Goal: Information Seeking & Learning: Learn about a topic

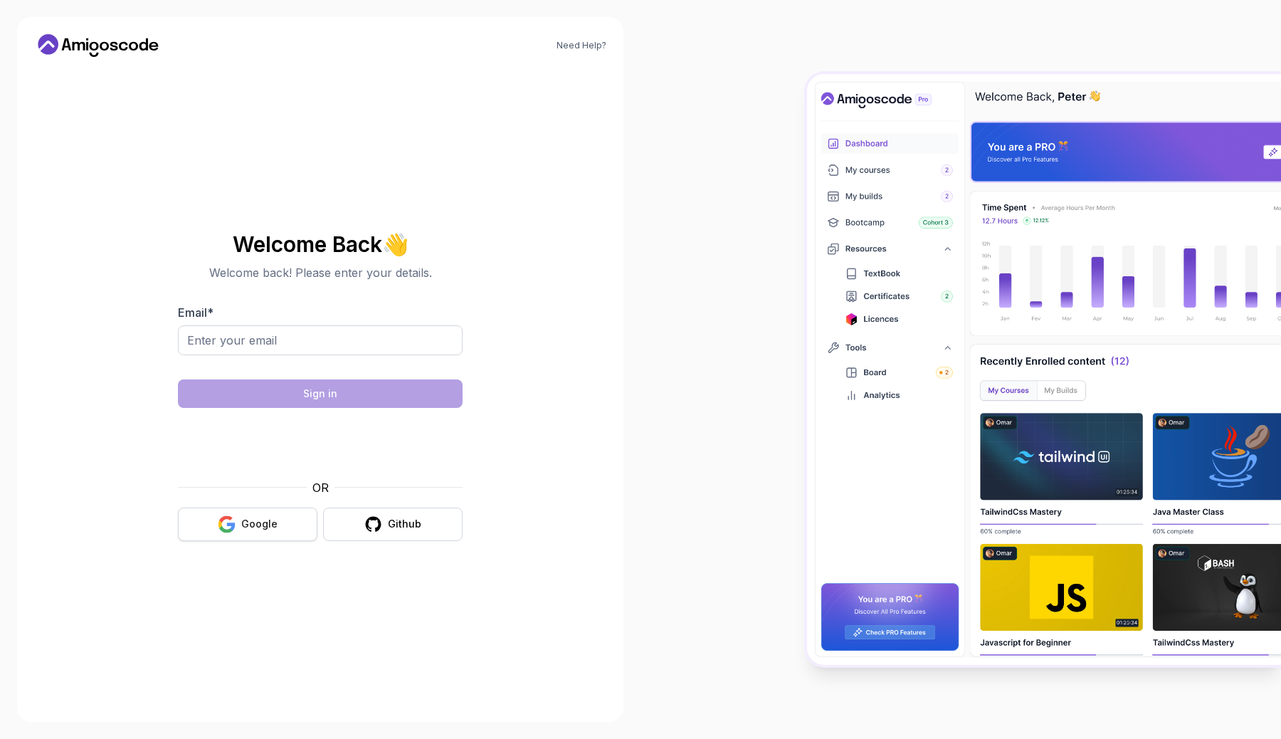
click at [241, 522] on button "Google" at bounding box center [247, 523] width 139 height 33
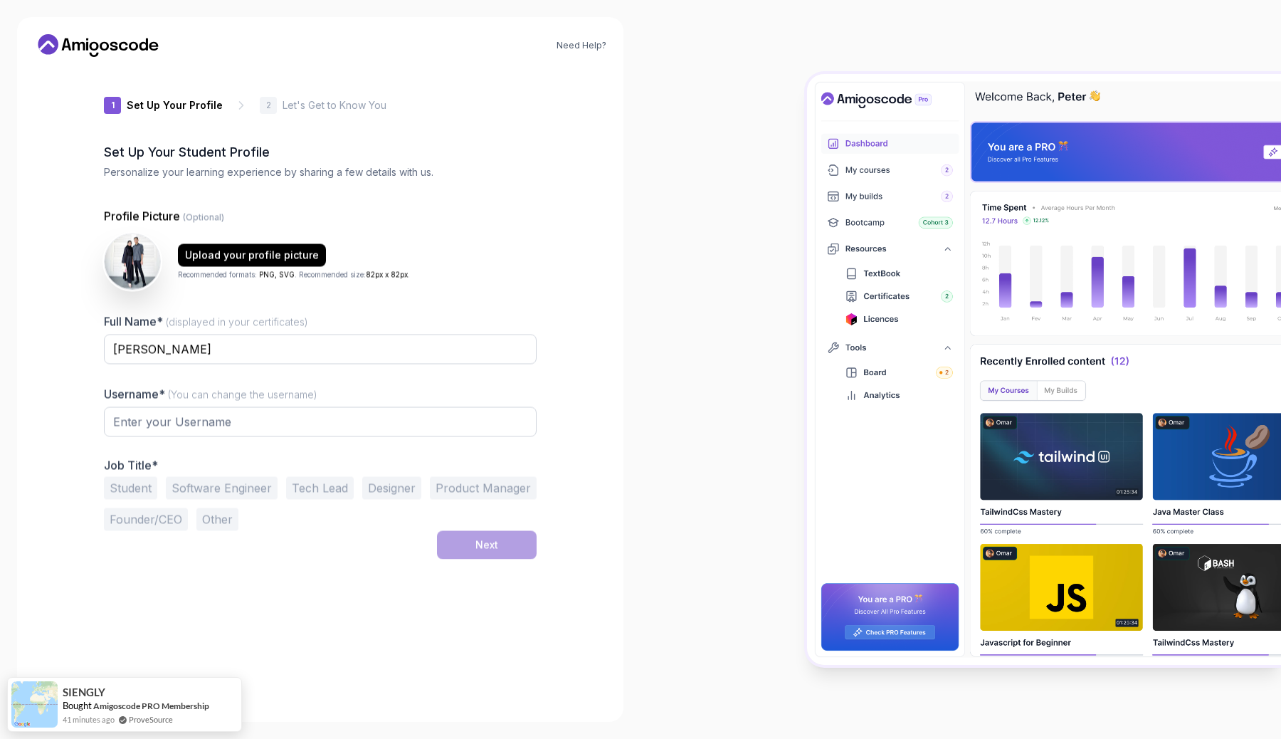
type input "fiercecougar6ceb0"
click at [192, 487] on button "Software Engineer" at bounding box center [222, 488] width 112 height 23
click at [502, 552] on button "Next" at bounding box center [487, 545] width 100 height 28
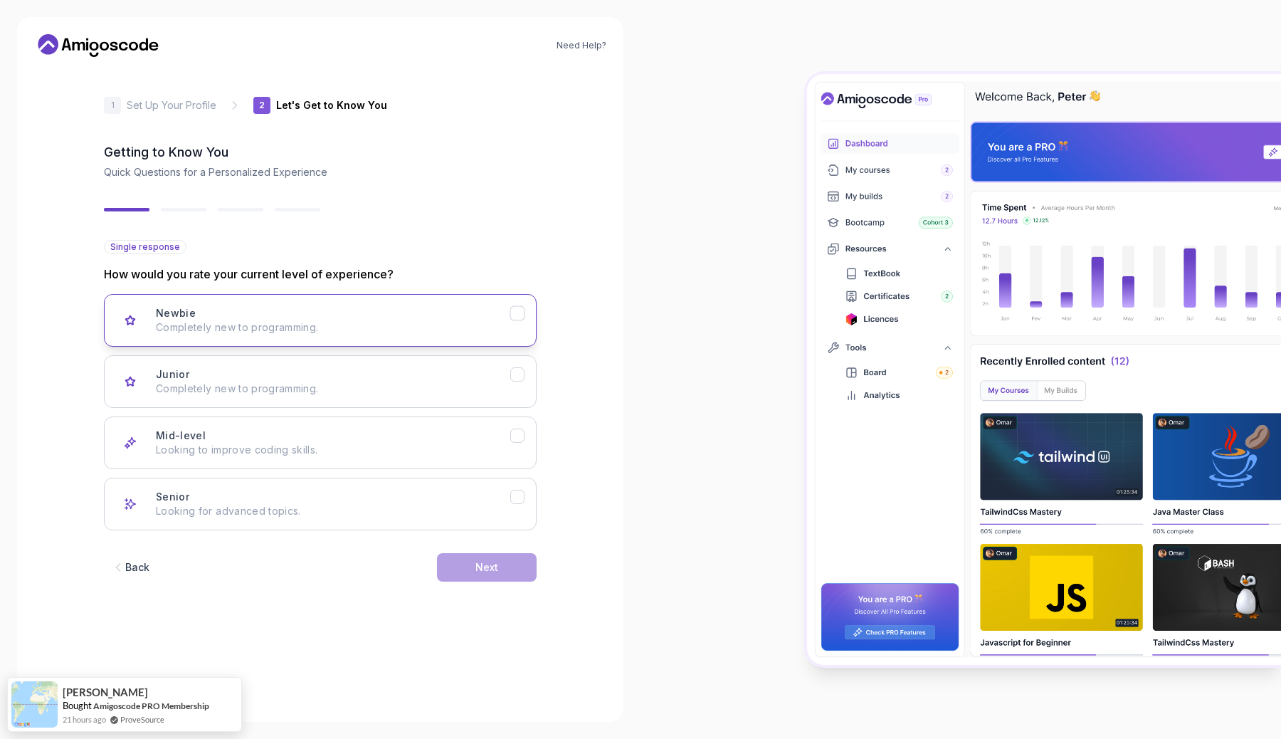
click at [336, 334] on p "Completely new to programming." at bounding box center [333, 327] width 354 height 14
click at [501, 565] on button "Next" at bounding box center [487, 567] width 100 height 28
click at [353, 320] on div "Backend Development Node.js, Python, Java" at bounding box center [333, 320] width 354 height 28
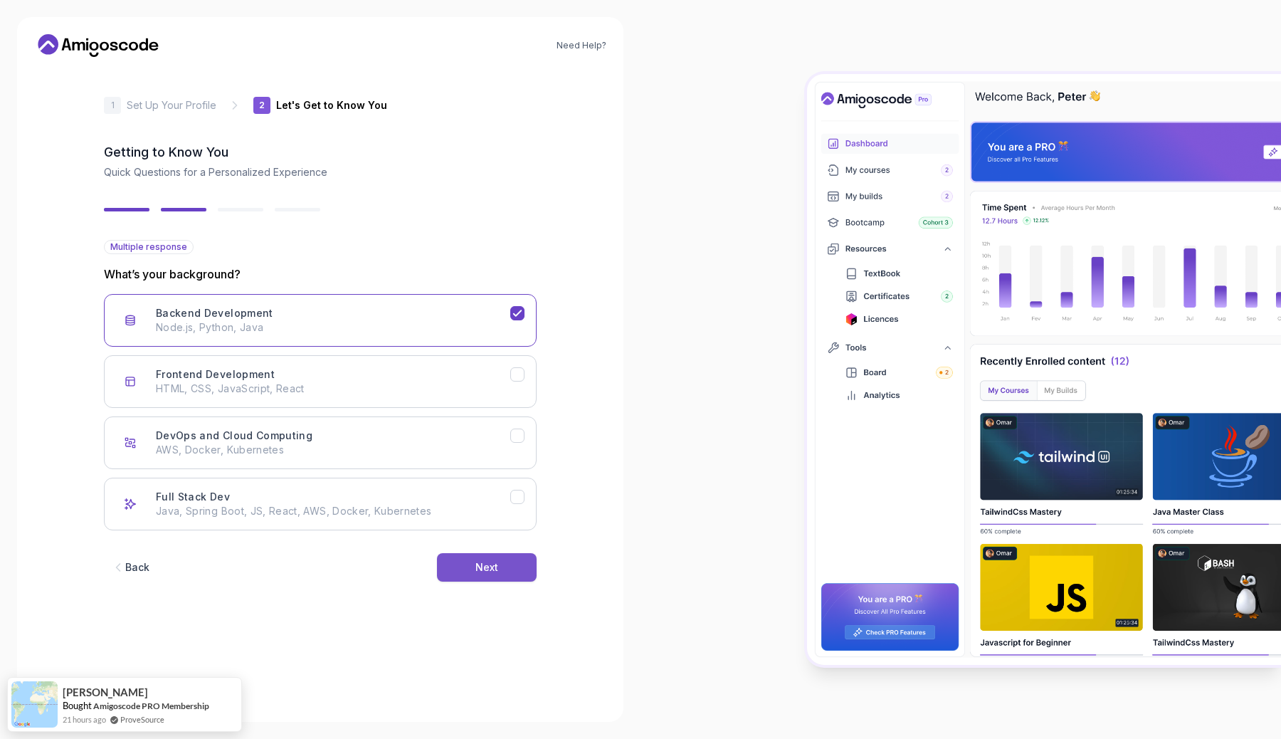
click at [482, 573] on div "Next" at bounding box center [486, 567] width 23 height 14
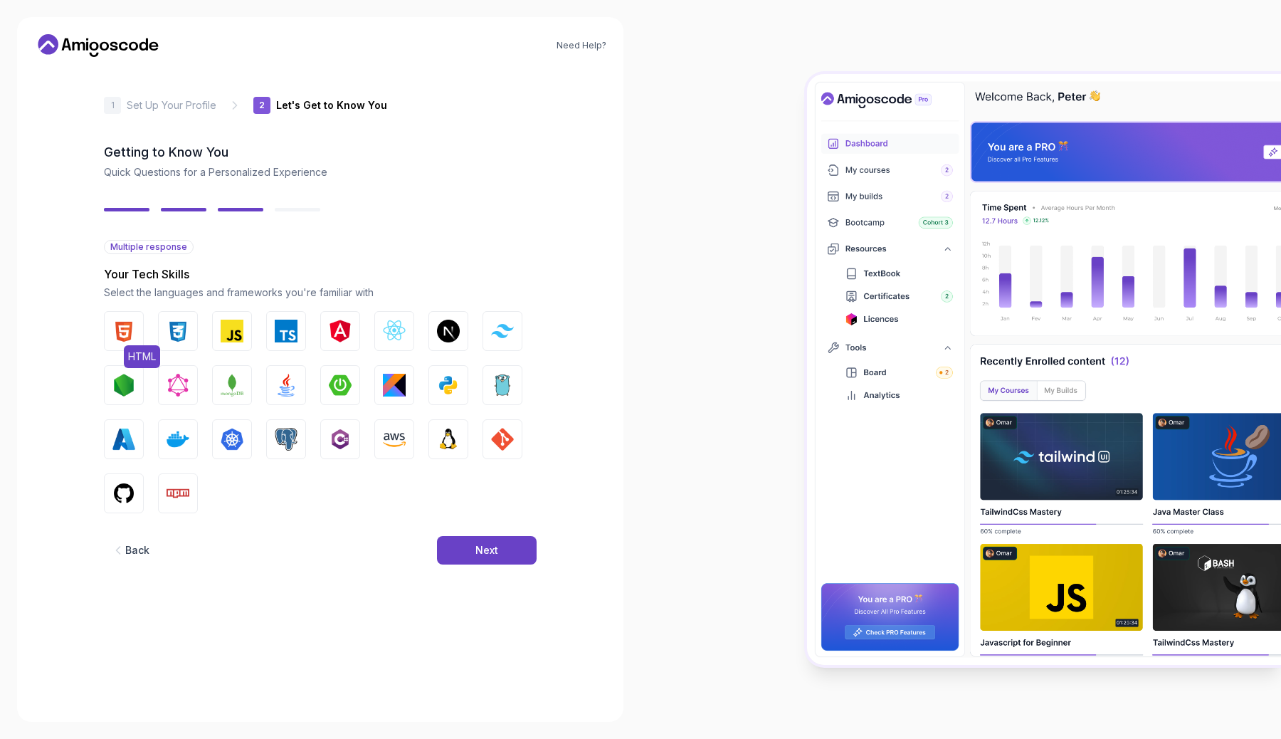
click at [126, 329] on img "button" at bounding box center [123, 331] width 23 height 23
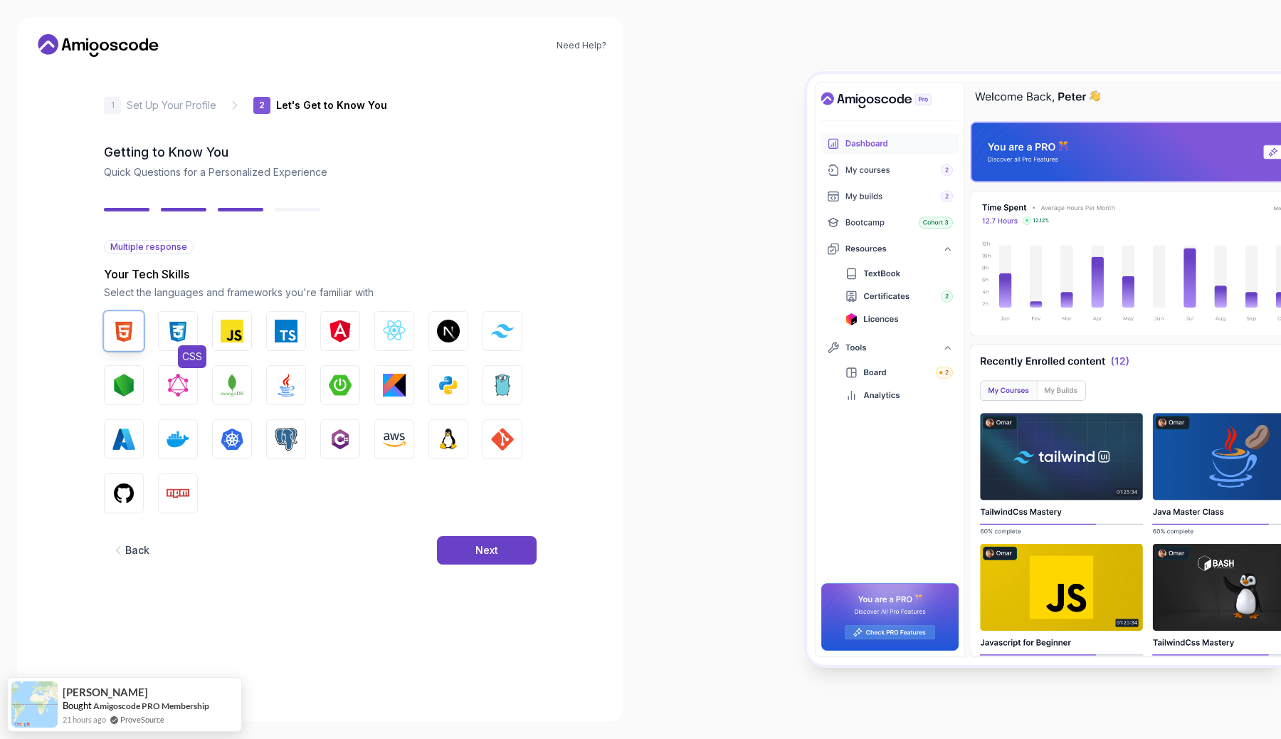
click at [169, 327] on img "button" at bounding box center [178, 331] width 23 height 23
click at [234, 328] on img "button" at bounding box center [232, 331] width 23 height 23
click at [512, 445] on img "button" at bounding box center [502, 439] width 23 height 23
click at [454, 444] on img "button" at bounding box center [448, 439] width 23 height 23
click at [302, 446] on button "PostgreSQL" at bounding box center [286, 439] width 40 height 40
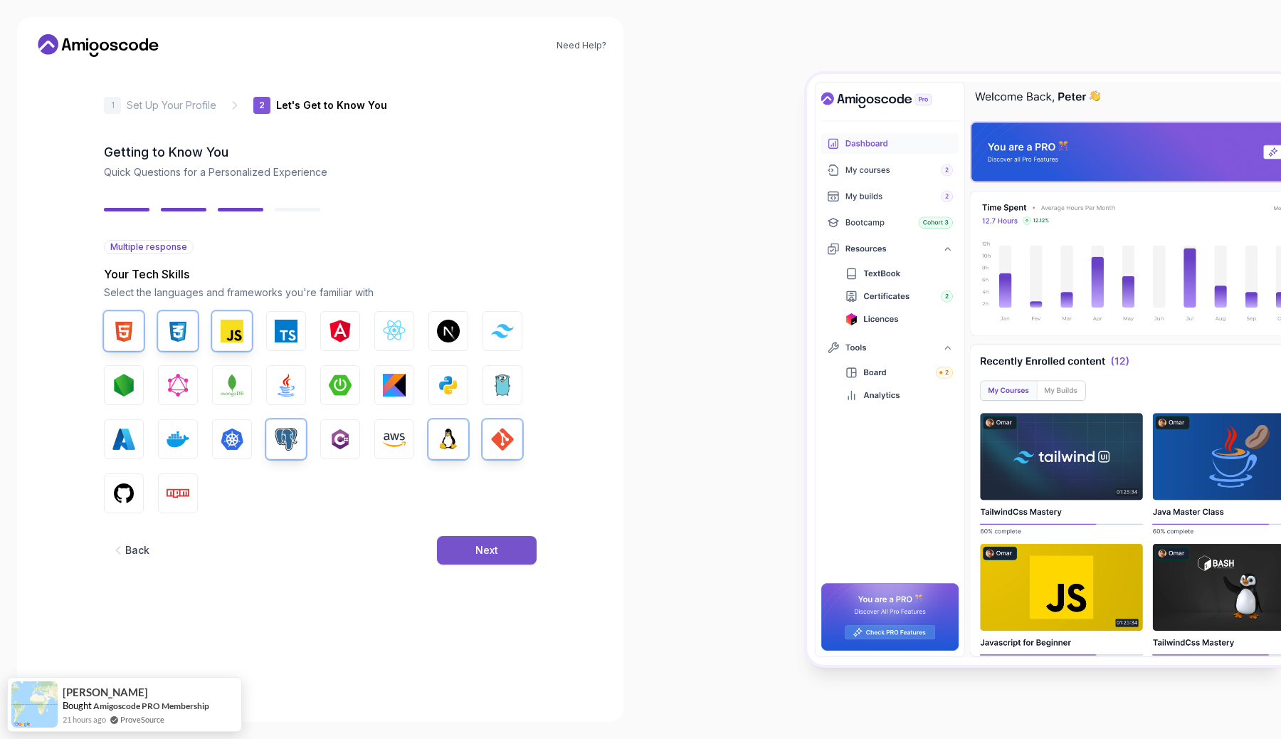
click at [507, 549] on button "Next" at bounding box center [487, 550] width 100 height 28
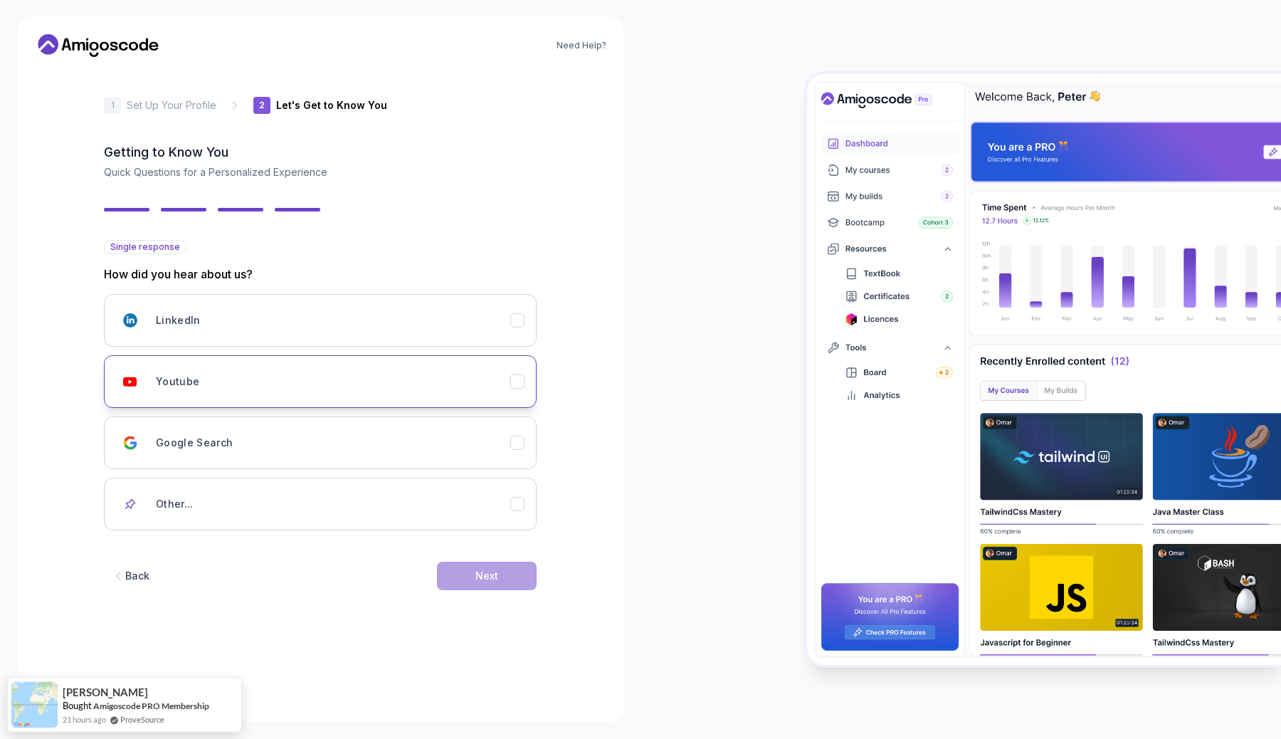
click at [440, 379] on div "Youtube" at bounding box center [333, 381] width 354 height 28
click at [513, 571] on button "Next" at bounding box center [487, 576] width 100 height 28
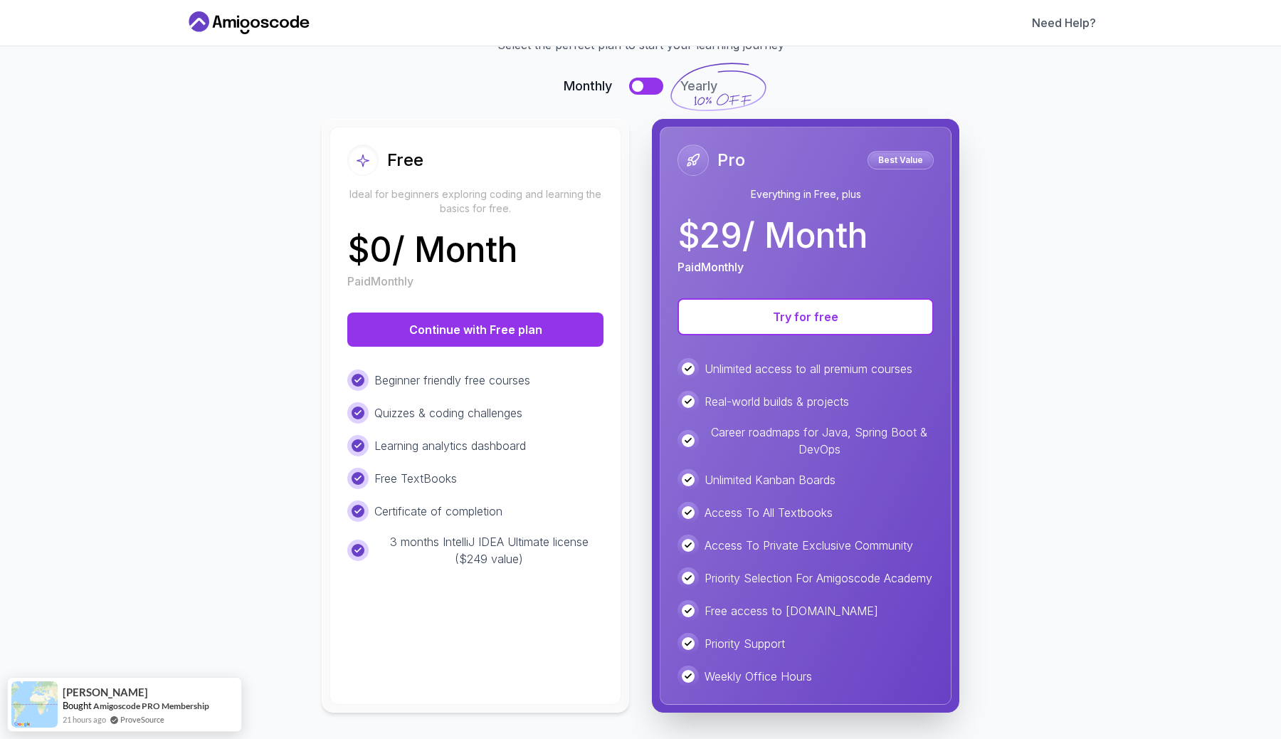
scroll to position [102, 0]
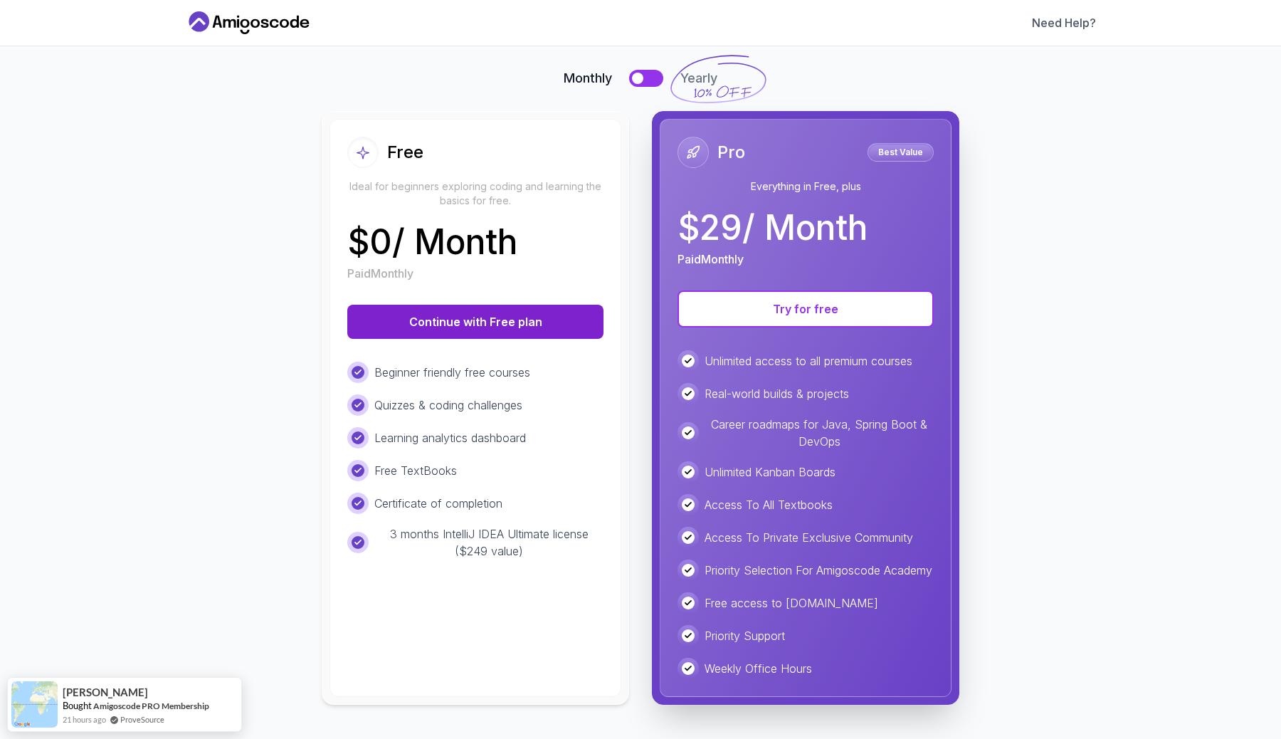
click at [482, 308] on button "Continue with Free plan" at bounding box center [475, 322] width 256 height 34
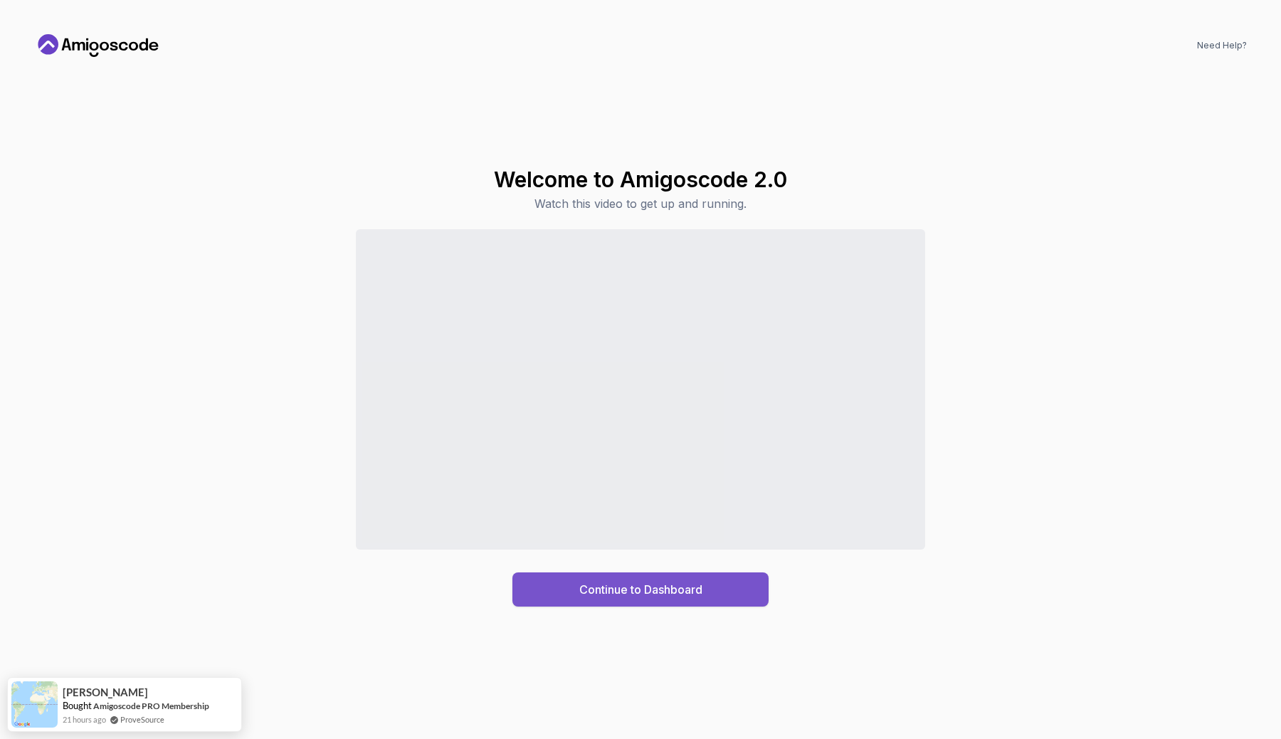
click at [583, 581] on div "Continue to Dashboard" at bounding box center [640, 589] width 123 height 17
click at [564, 591] on button "Continue to Dashboard" at bounding box center [640, 589] width 256 height 34
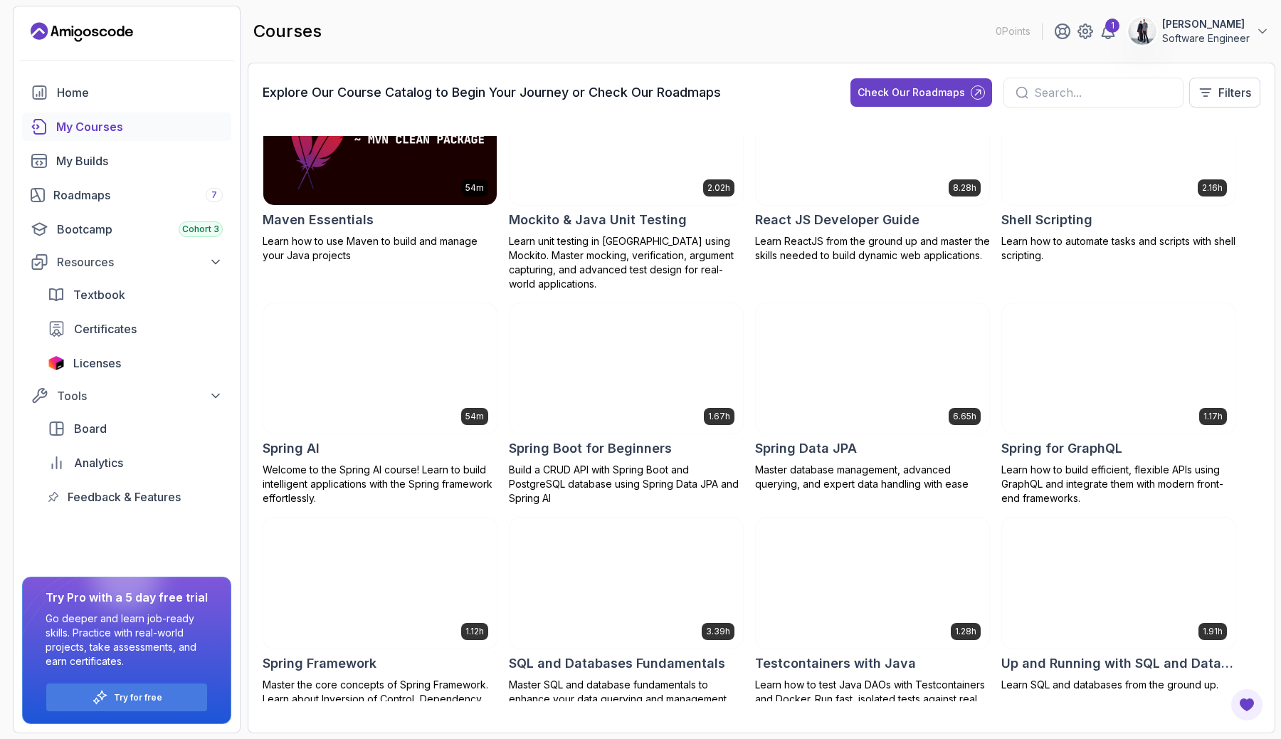
scroll to position [1788, 0]
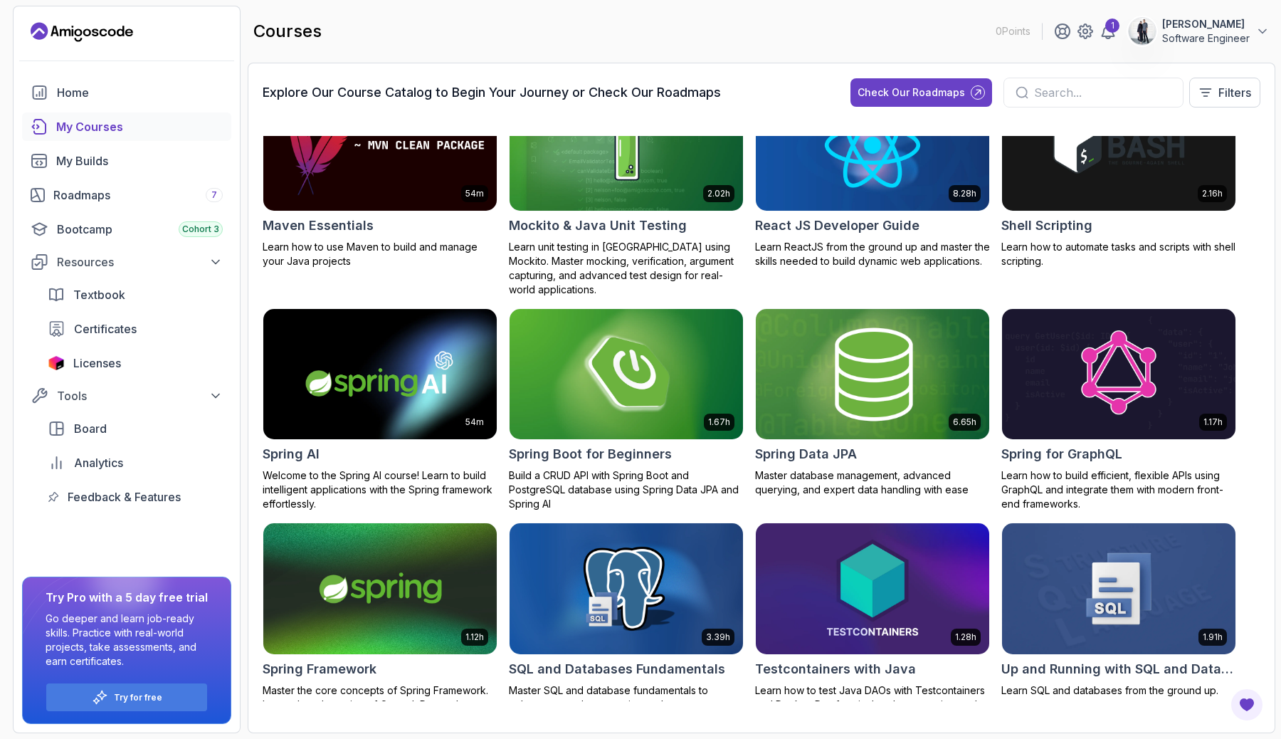
click at [806, 382] on img at bounding box center [872, 373] width 245 height 137
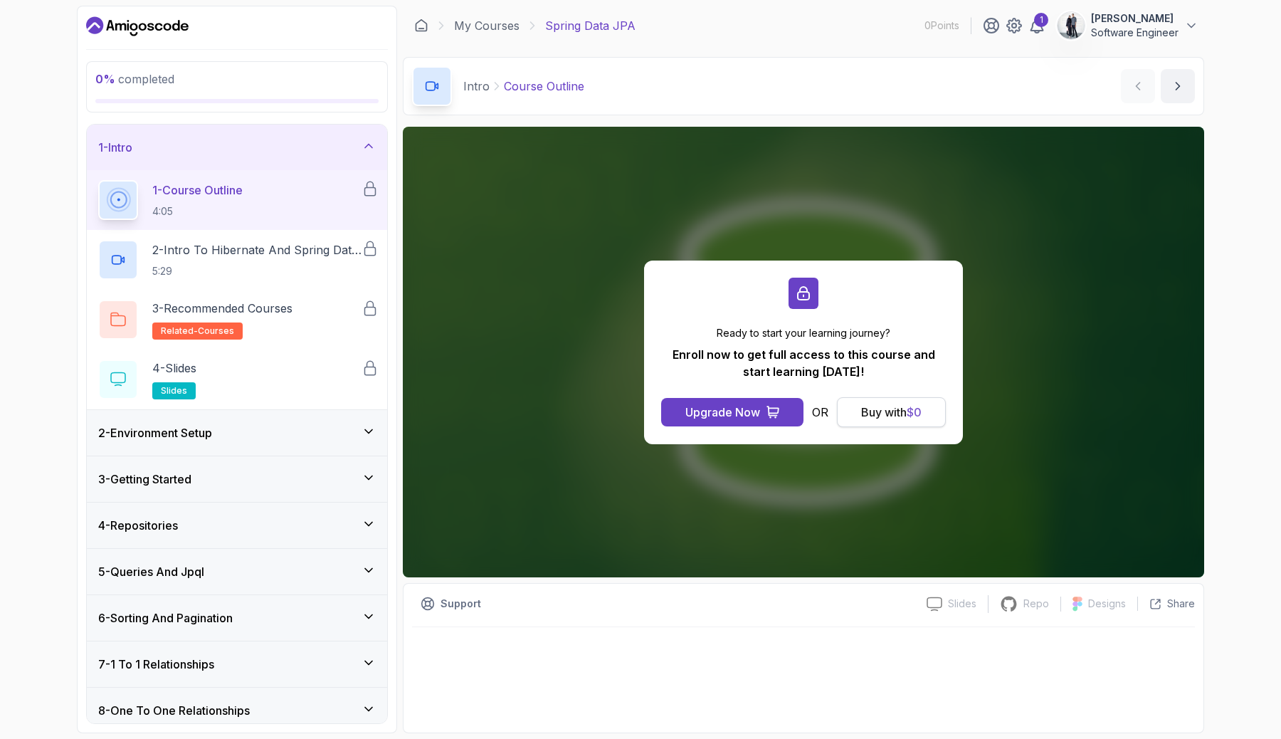
click at [907, 418] on div "Buy with $ 0" at bounding box center [891, 412] width 60 height 17
click at [876, 411] on div "Buy with $ 0" at bounding box center [891, 412] width 60 height 17
click at [881, 413] on div "Buy with $ 0" at bounding box center [891, 412] width 60 height 17
click at [848, 403] on button "Buy with $ 0" at bounding box center [891, 412] width 109 height 30
click at [280, 265] on p "5:29" at bounding box center [256, 271] width 209 height 14
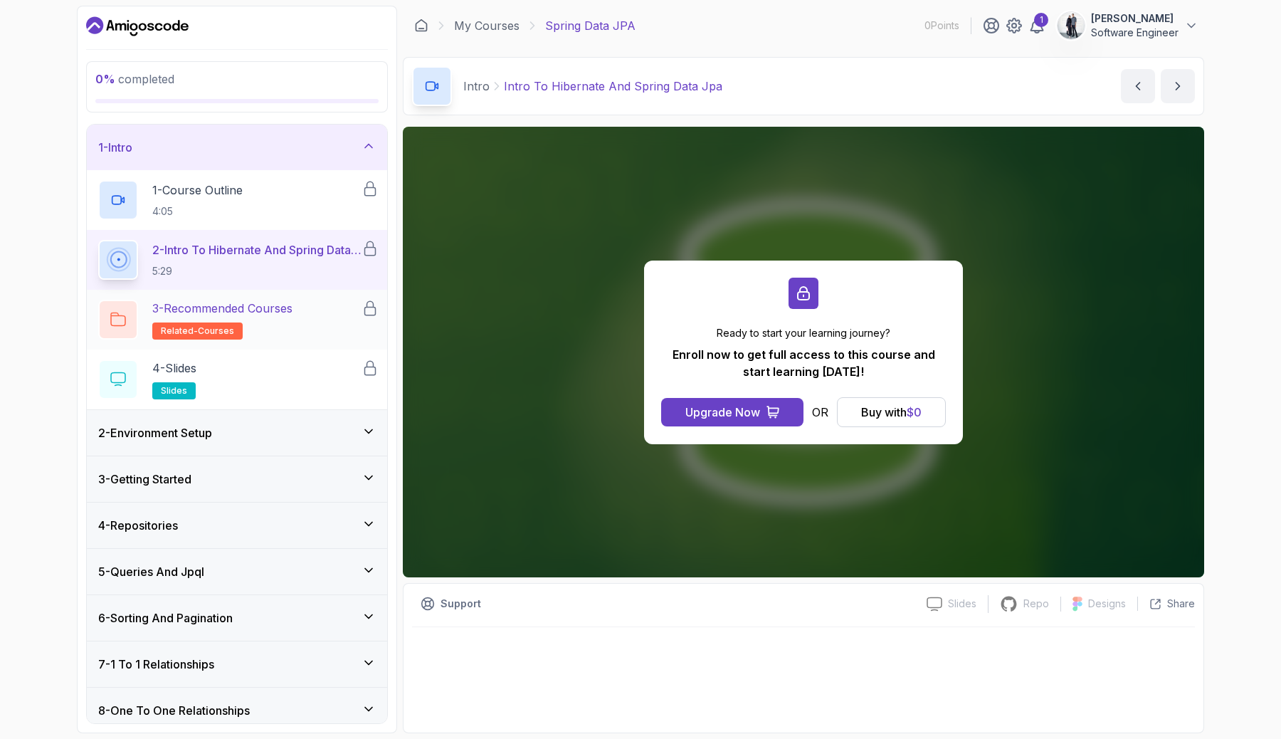
click at [288, 322] on h2 "3 - Recommended Courses related-courses" at bounding box center [222, 320] width 140 height 40
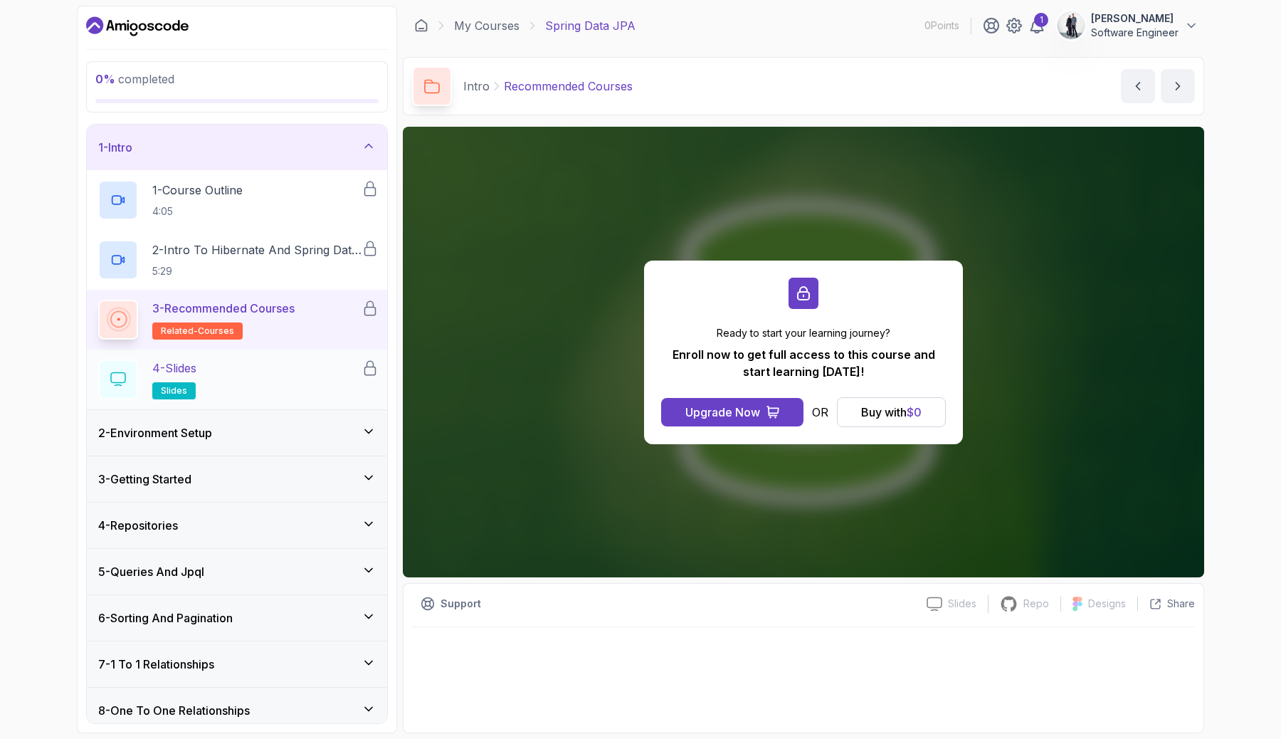
click at [279, 379] on div "4 - Slides slides" at bounding box center [229, 379] width 263 height 40
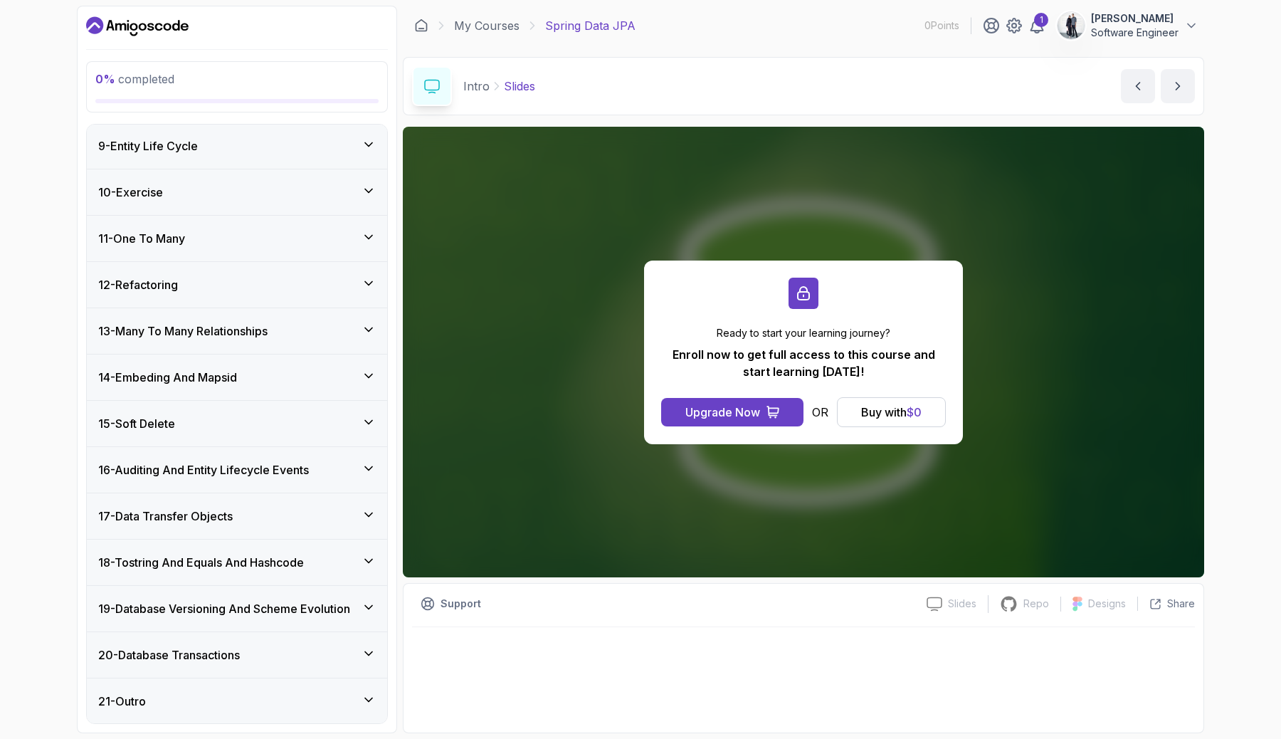
scroll to position [611, 0]
click at [358, 470] on div "16 - Auditing And Entity Lifecycle Events" at bounding box center [237, 469] width 278 height 17
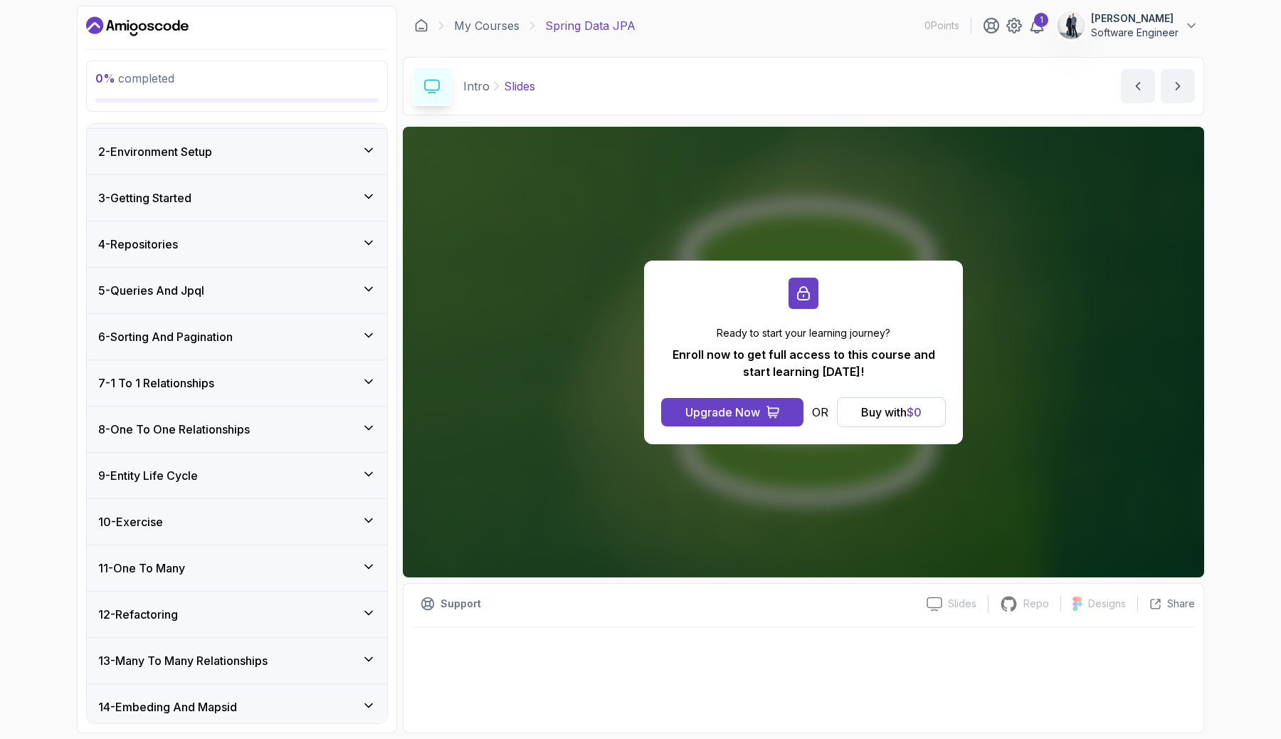
scroll to position [0, 0]
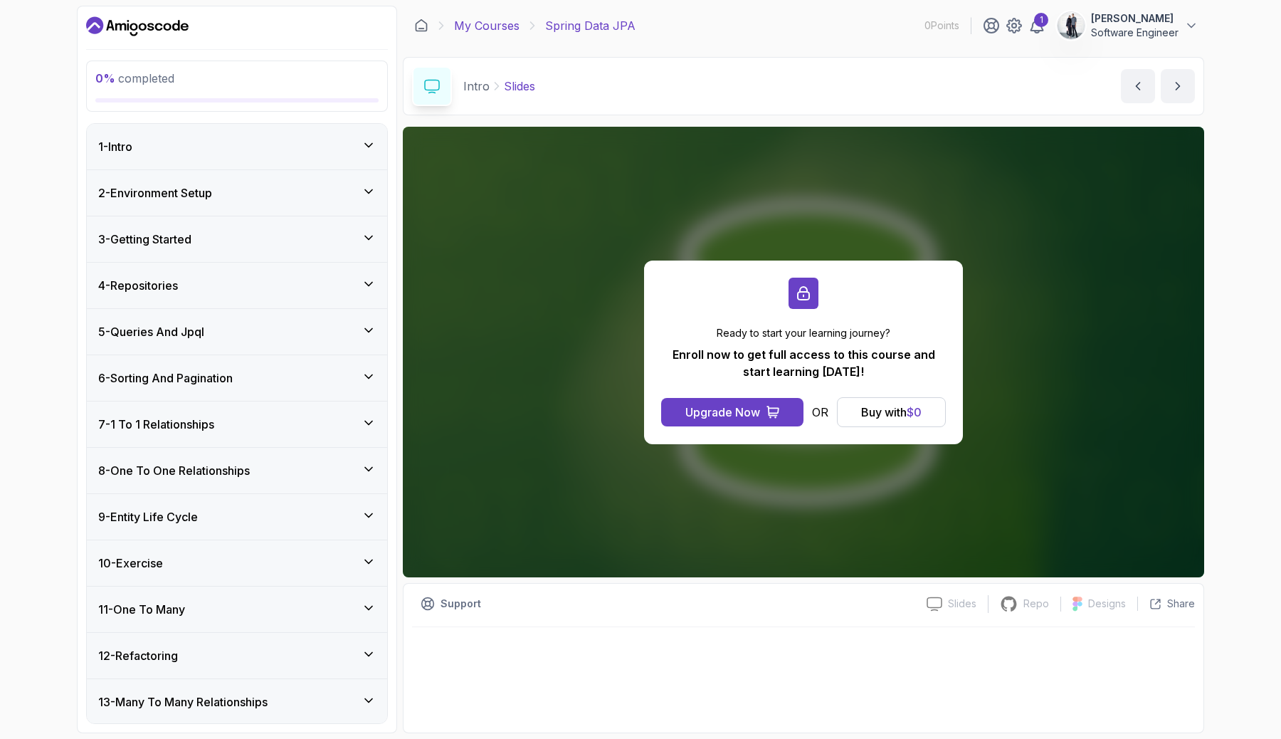
click at [492, 27] on link "My Courses" at bounding box center [486, 25] width 65 height 17
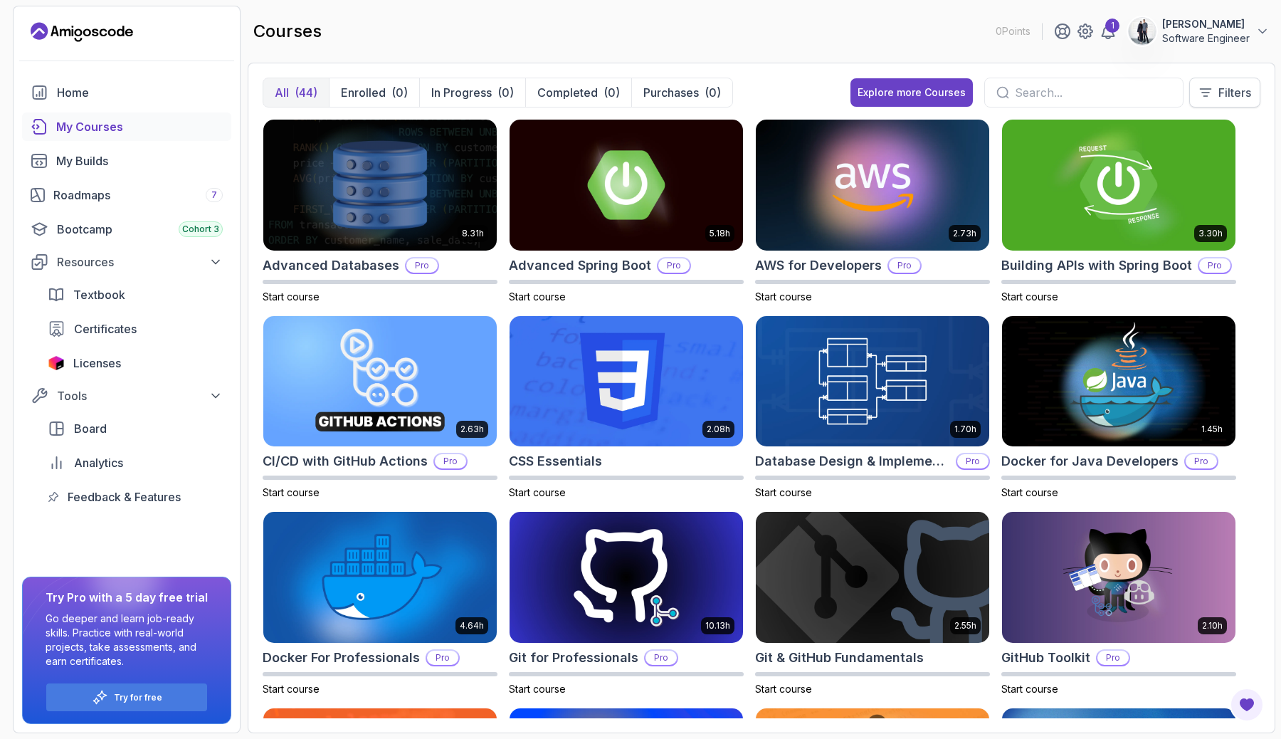
click at [1233, 94] on p "Filters" at bounding box center [1234, 92] width 33 height 17
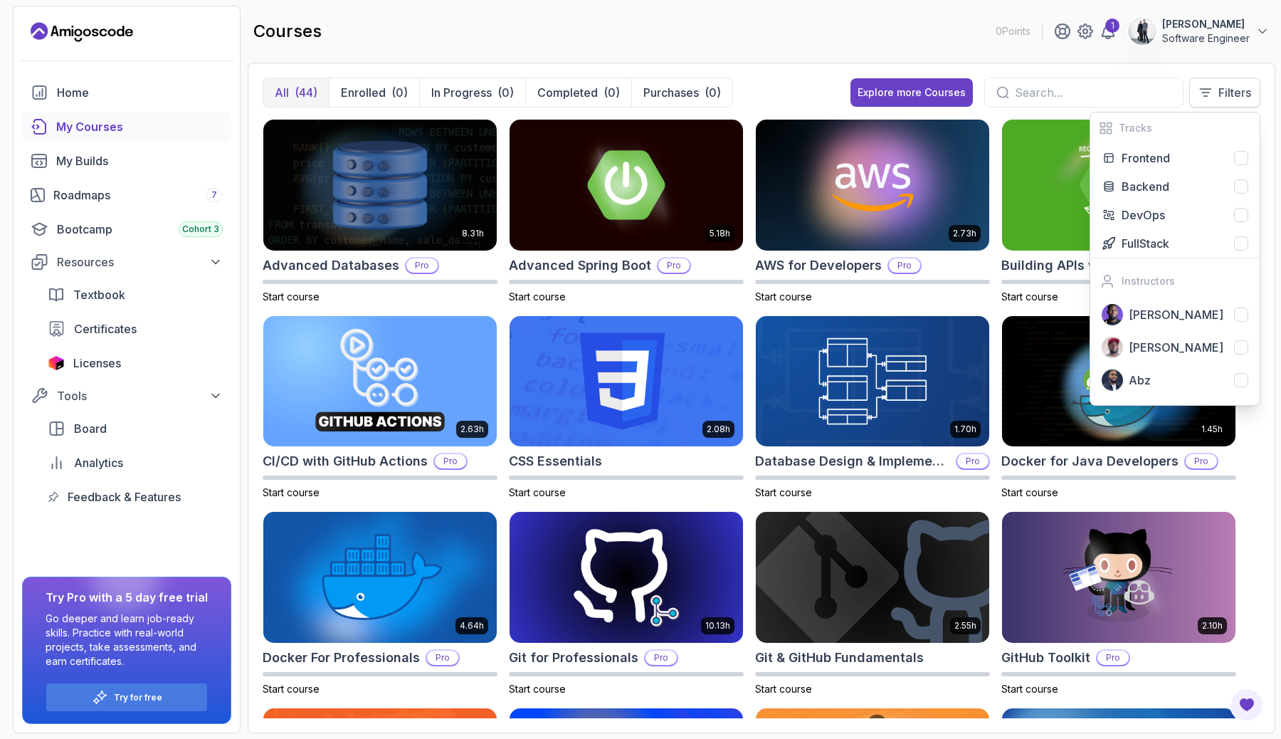
click at [1233, 94] on p "Filters" at bounding box center [1234, 92] width 33 height 17
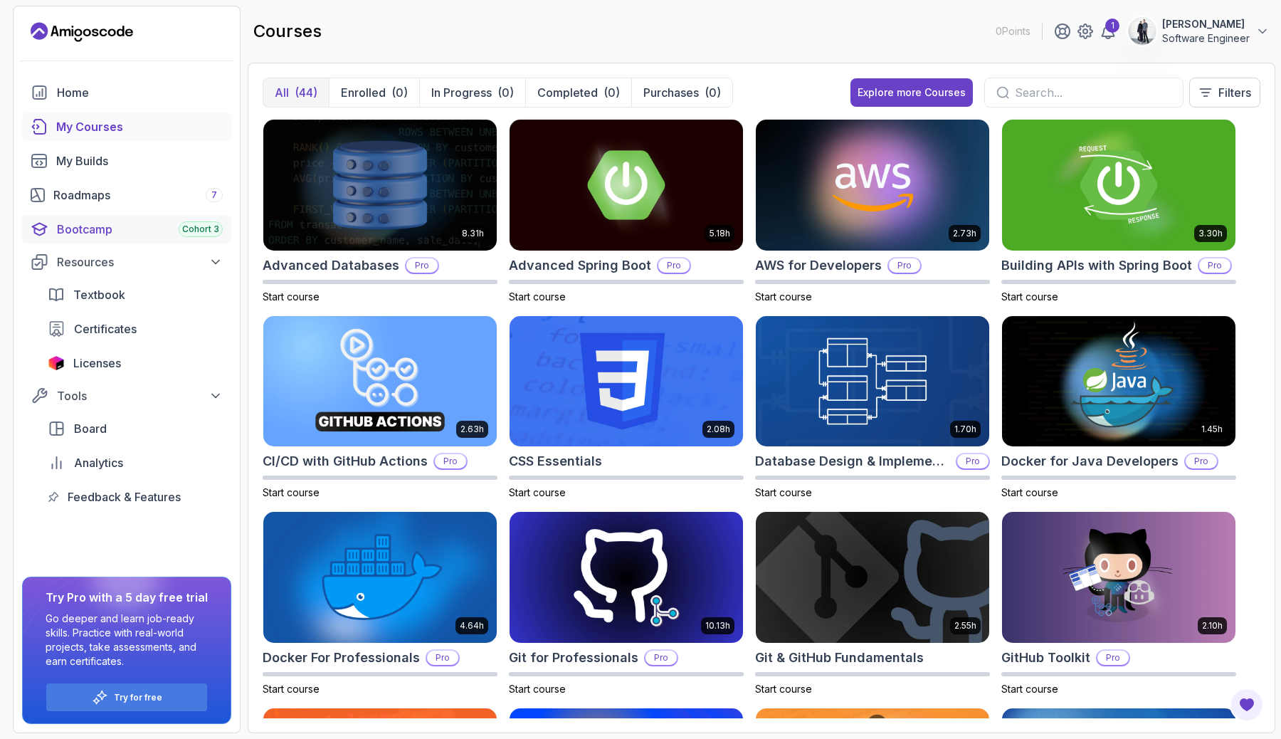
click at [118, 224] on div "Bootcamp Cohort 3" at bounding box center [140, 229] width 166 height 17
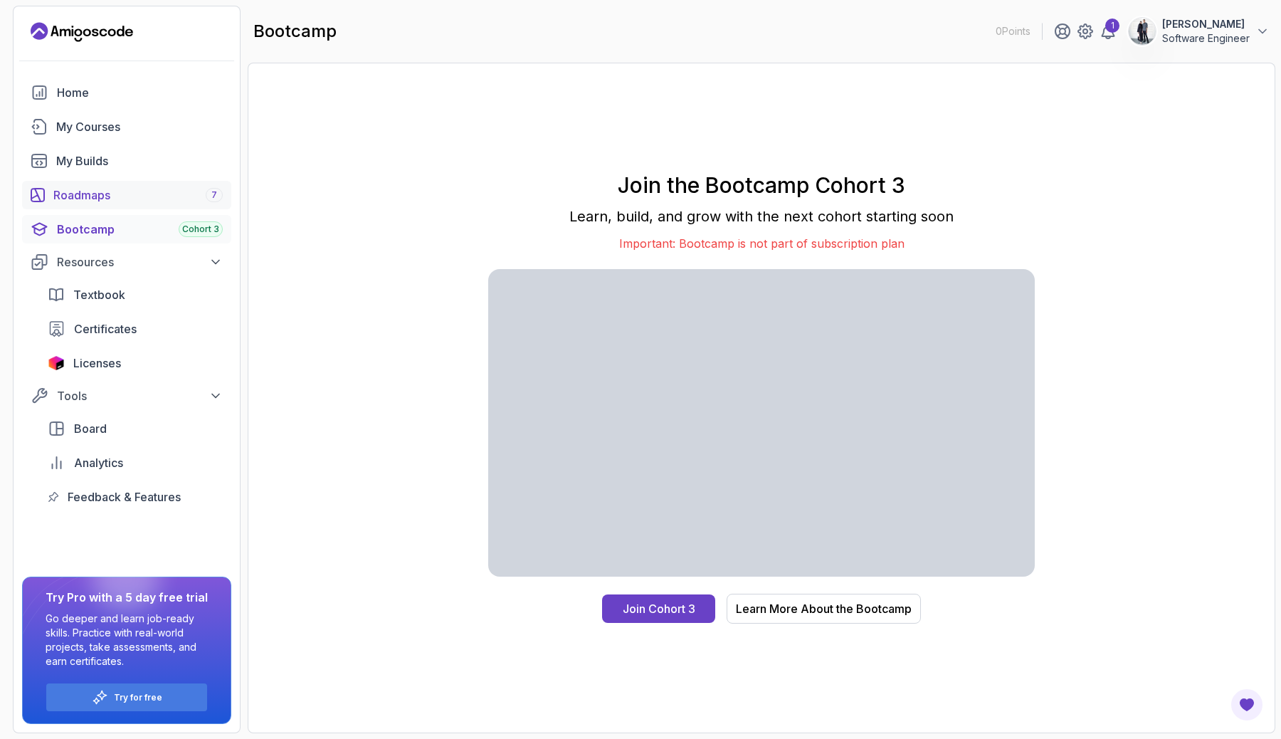
click at [86, 196] on div "Roadmaps 7" at bounding box center [137, 194] width 169 height 17
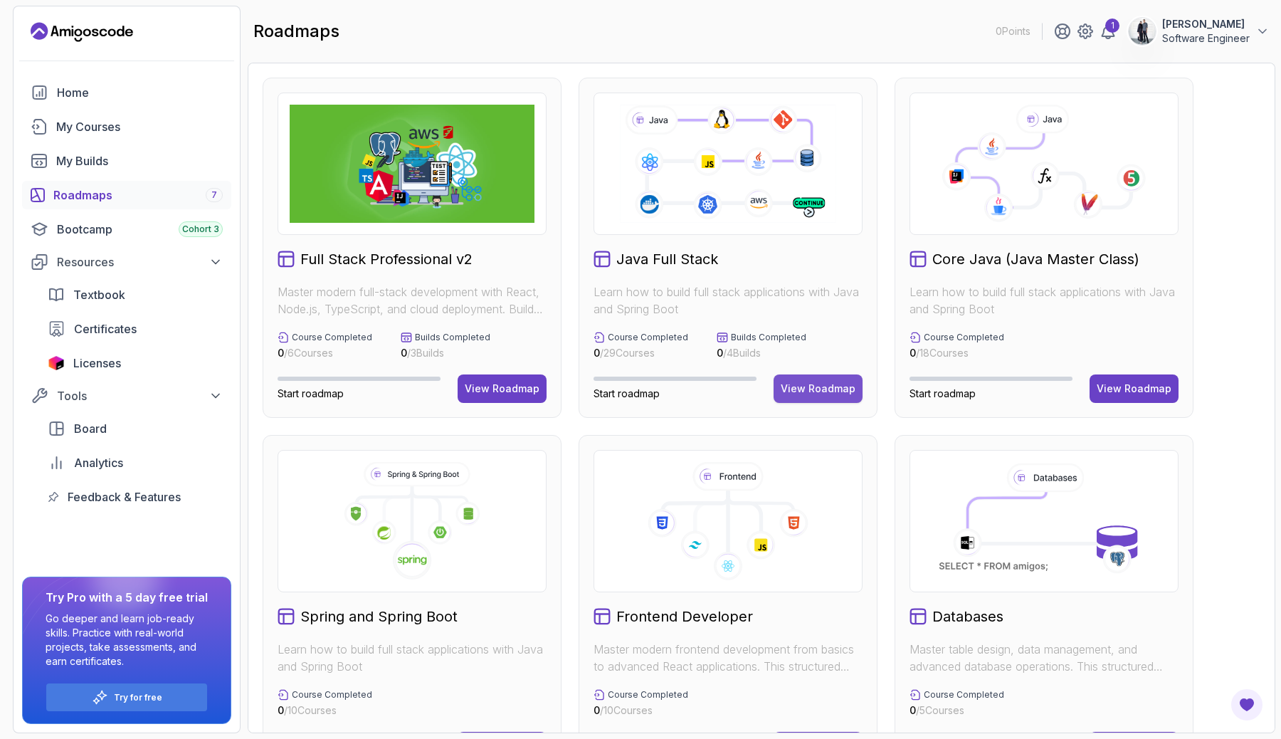
click at [812, 394] on div "View Roadmap" at bounding box center [818, 388] width 75 height 14
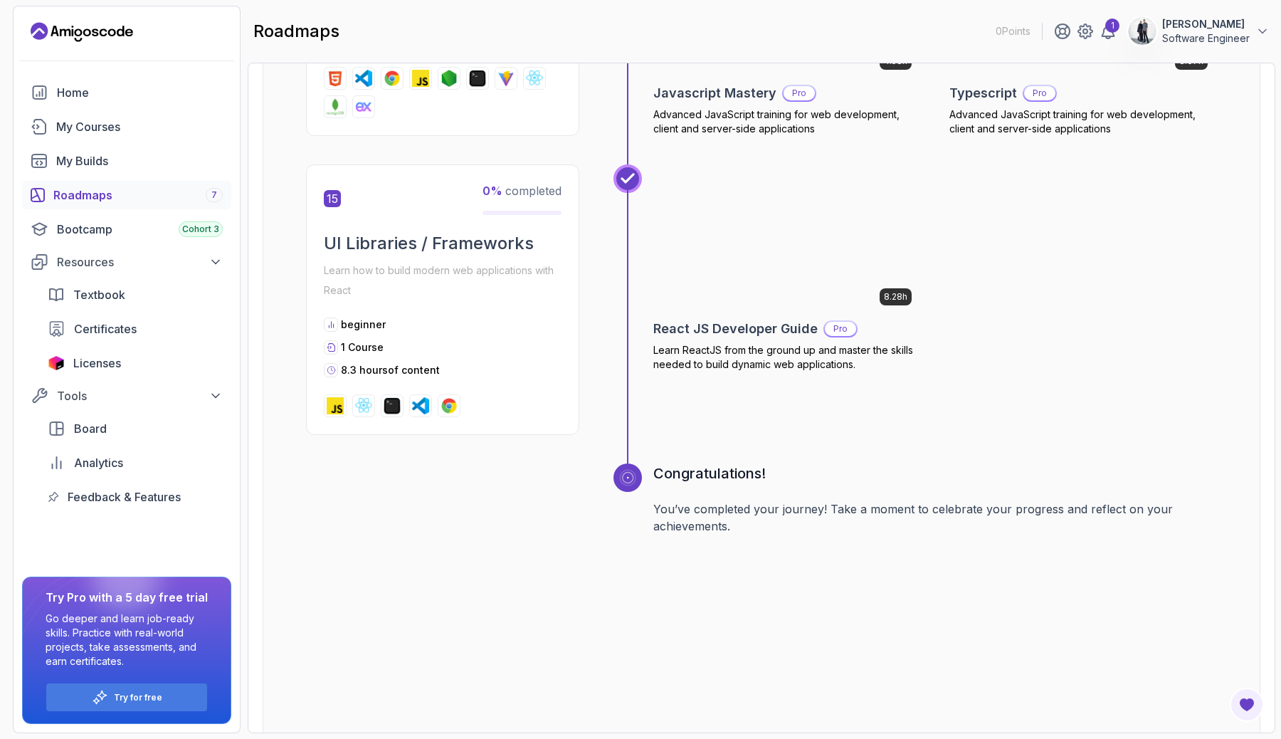
scroll to position [5491, 0]
